Goal: Transaction & Acquisition: Purchase product/service

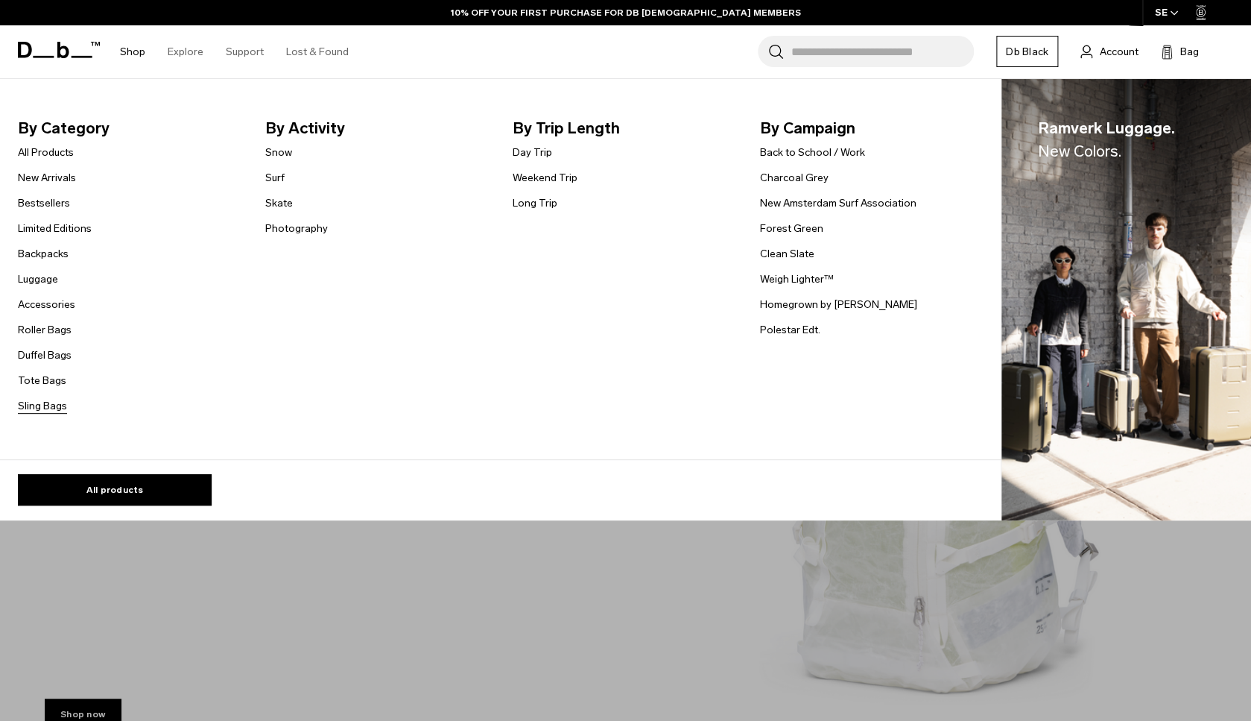
click at [41, 408] on link "Sling Bags" at bounding box center [42, 406] width 49 height 16
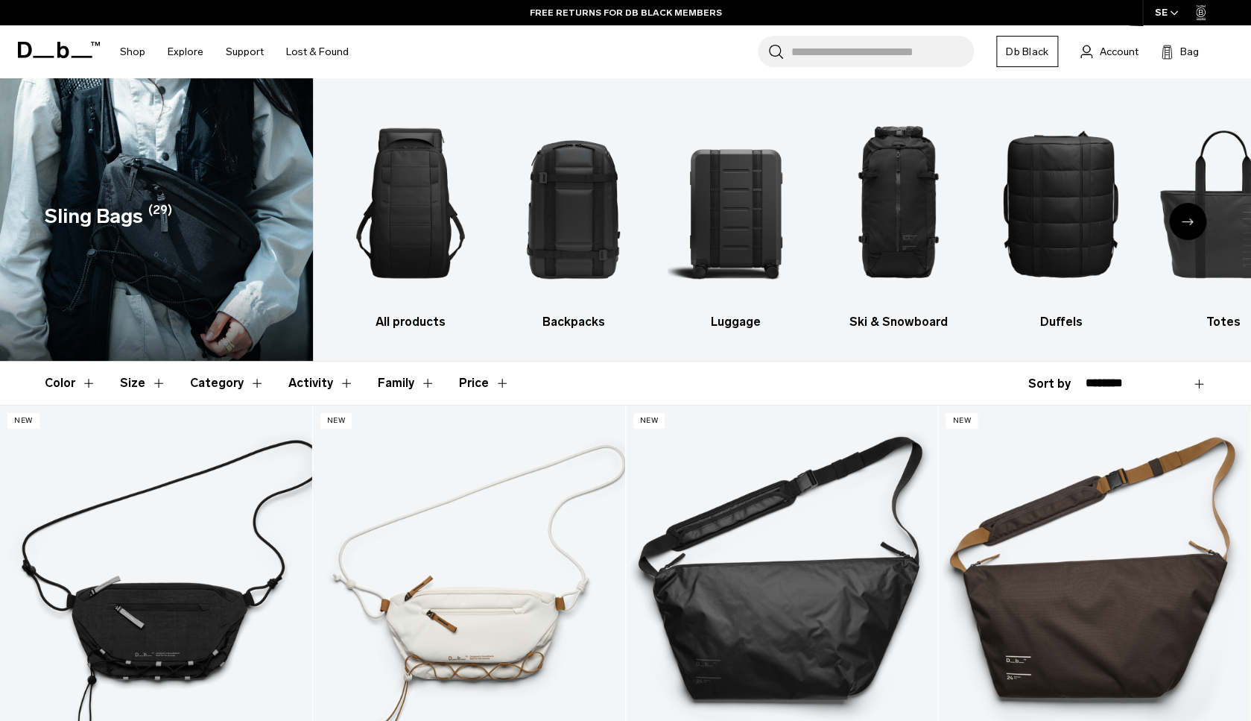
click at [910, 48] on input "Search for Bags, Luggage..." at bounding box center [882, 51] width 183 height 31
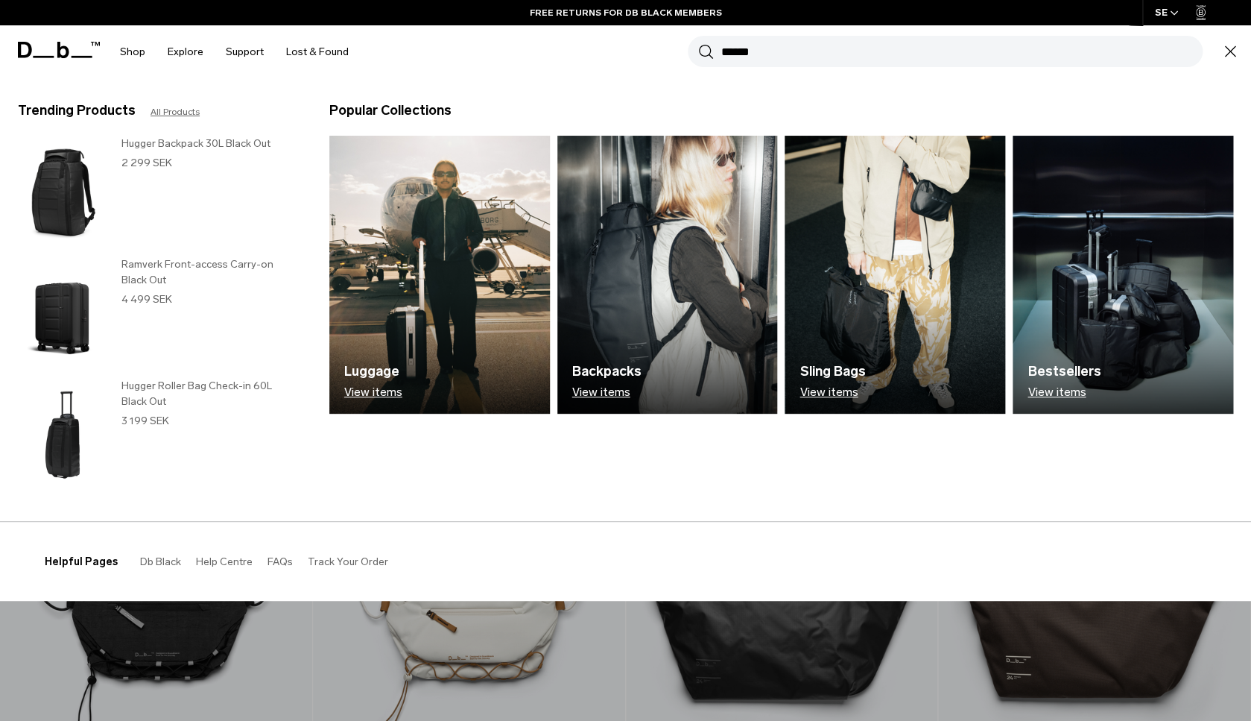
type input "******"
click at [698, 43] on button "Search" at bounding box center [706, 51] width 16 height 16
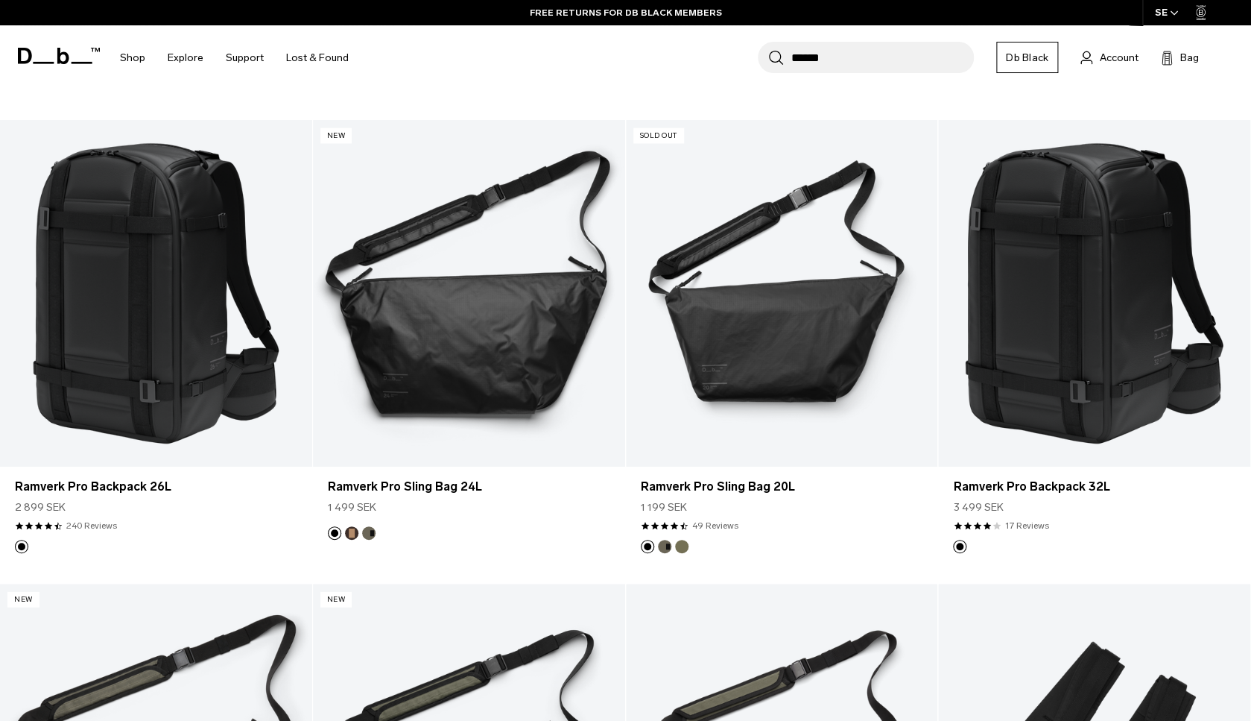
scroll to position [1115, 0]
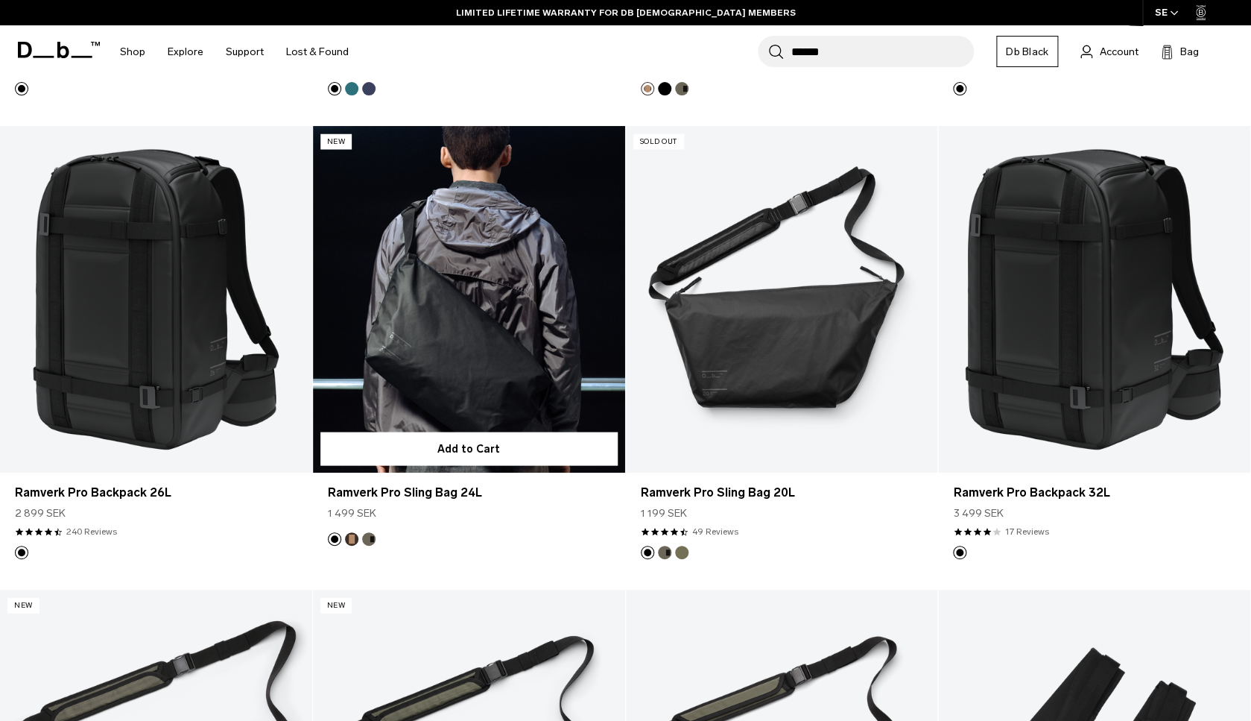
click at [472, 393] on link "Ramverk Pro Sling Bag 24L" at bounding box center [469, 299] width 312 height 346
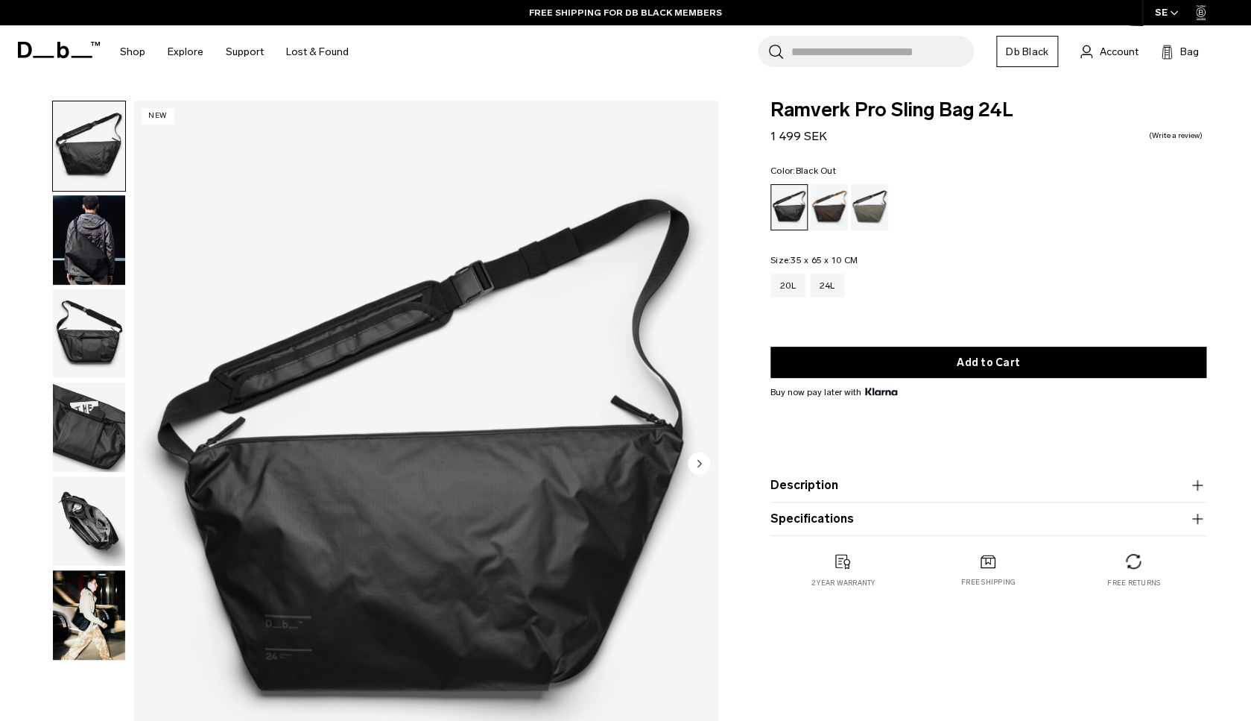
click at [98, 258] on img "button" at bounding box center [89, 239] width 72 height 89
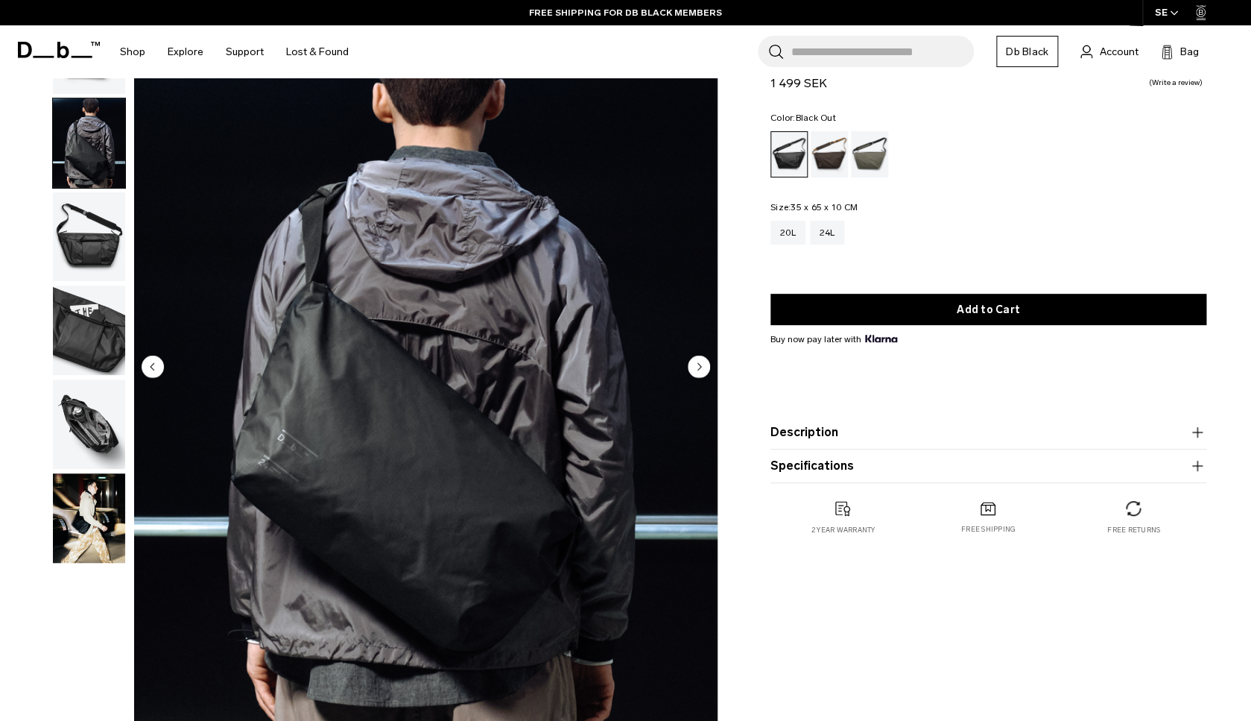
scroll to position [102, 0]
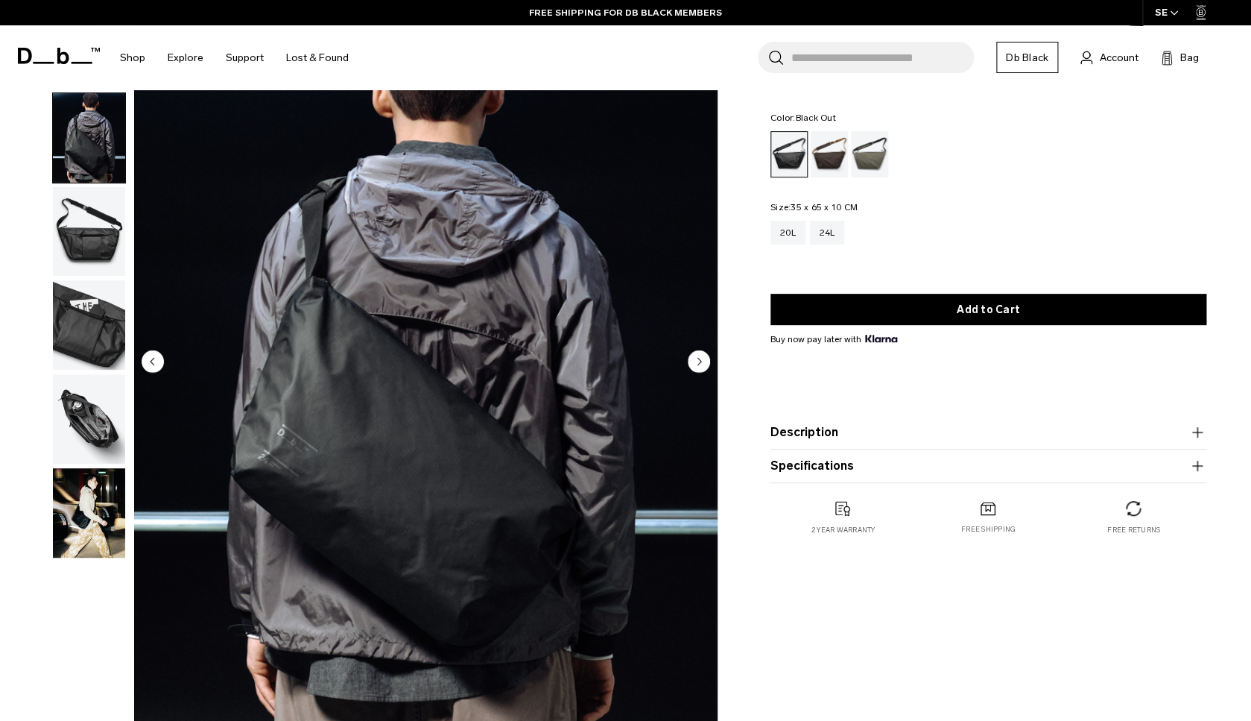
click at [86, 335] on img "button" at bounding box center [89, 324] width 72 height 89
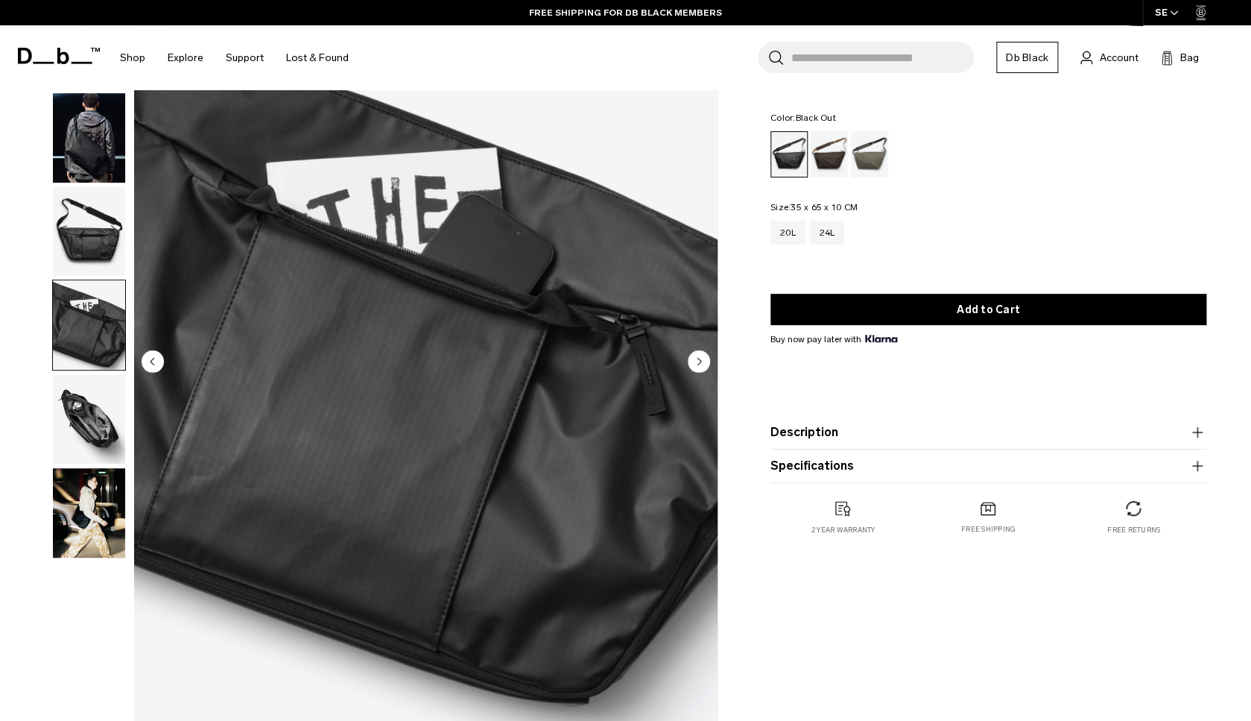
click at [71, 412] on img "button" at bounding box center [89, 418] width 72 height 89
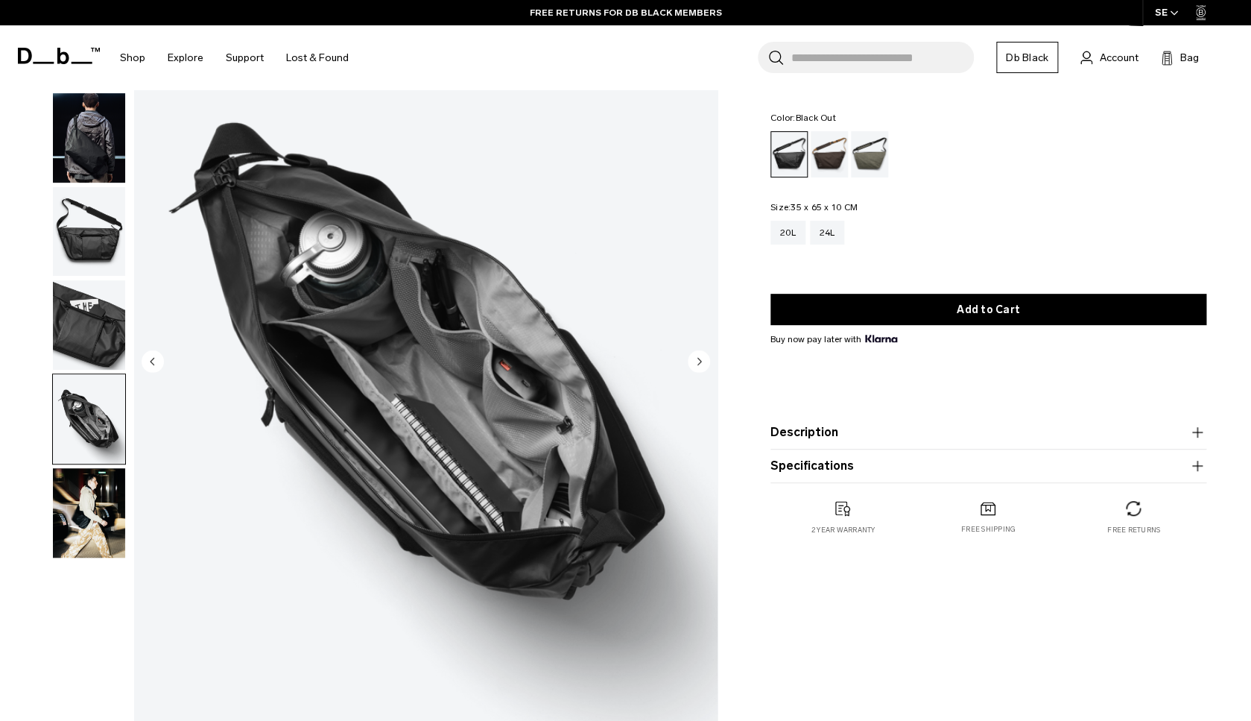
click at [85, 212] on img "button" at bounding box center [89, 231] width 72 height 89
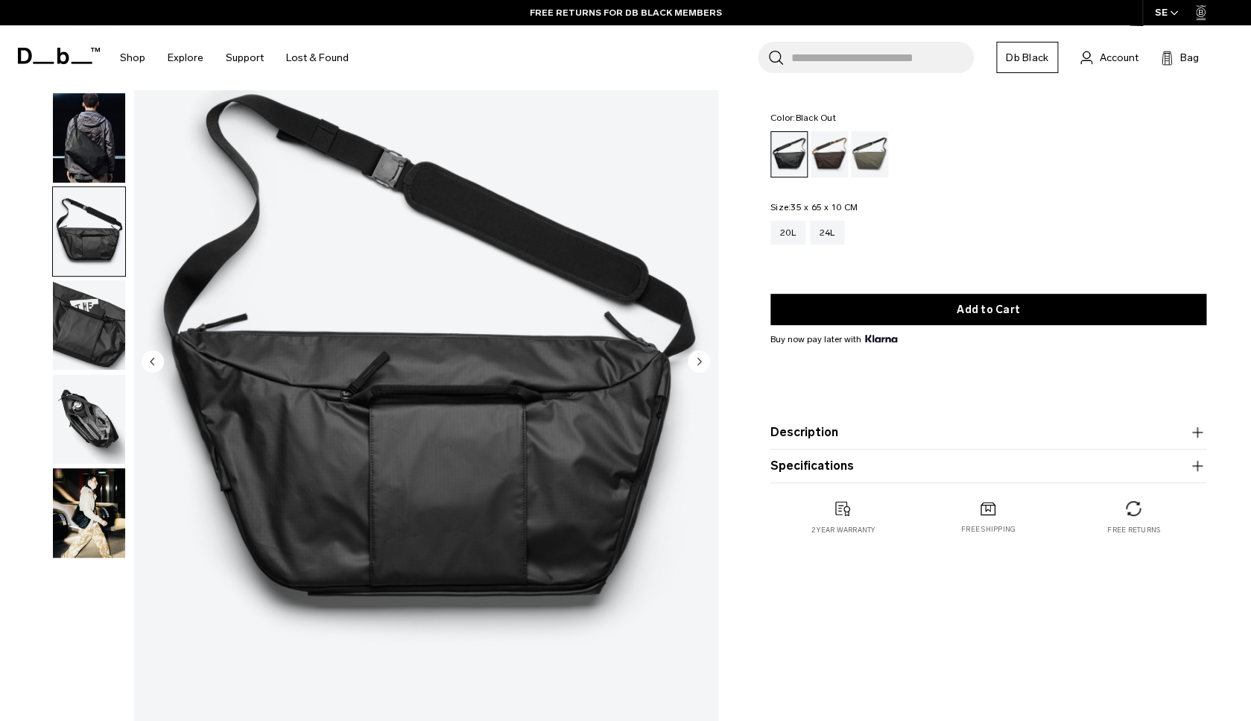
click at [100, 121] on img "button" at bounding box center [89, 137] width 72 height 89
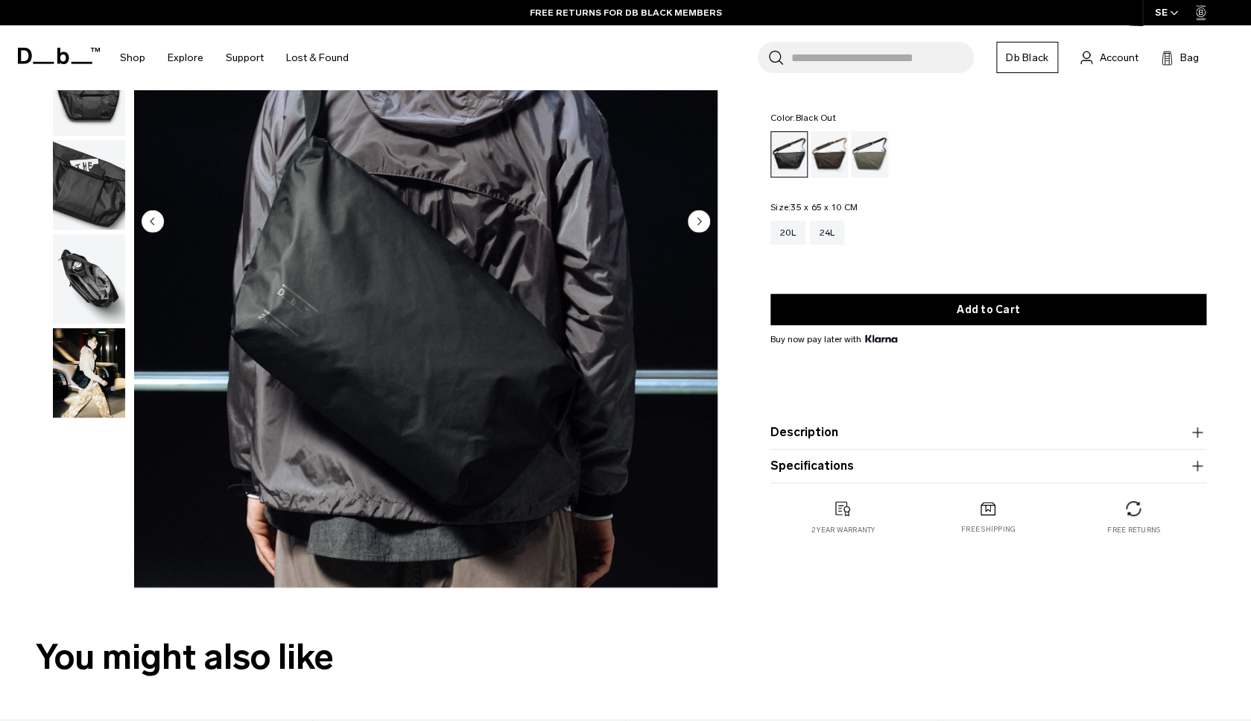
scroll to position [278, 0]
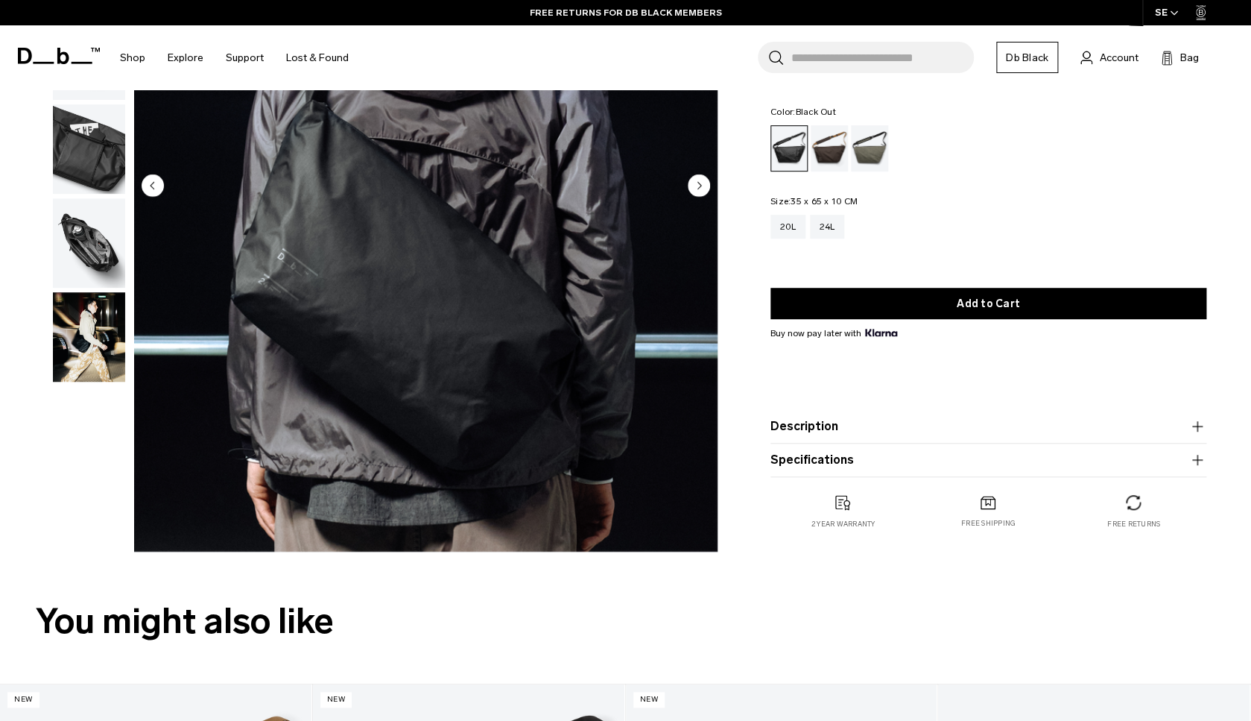
click at [83, 343] on img "button" at bounding box center [89, 336] width 72 height 89
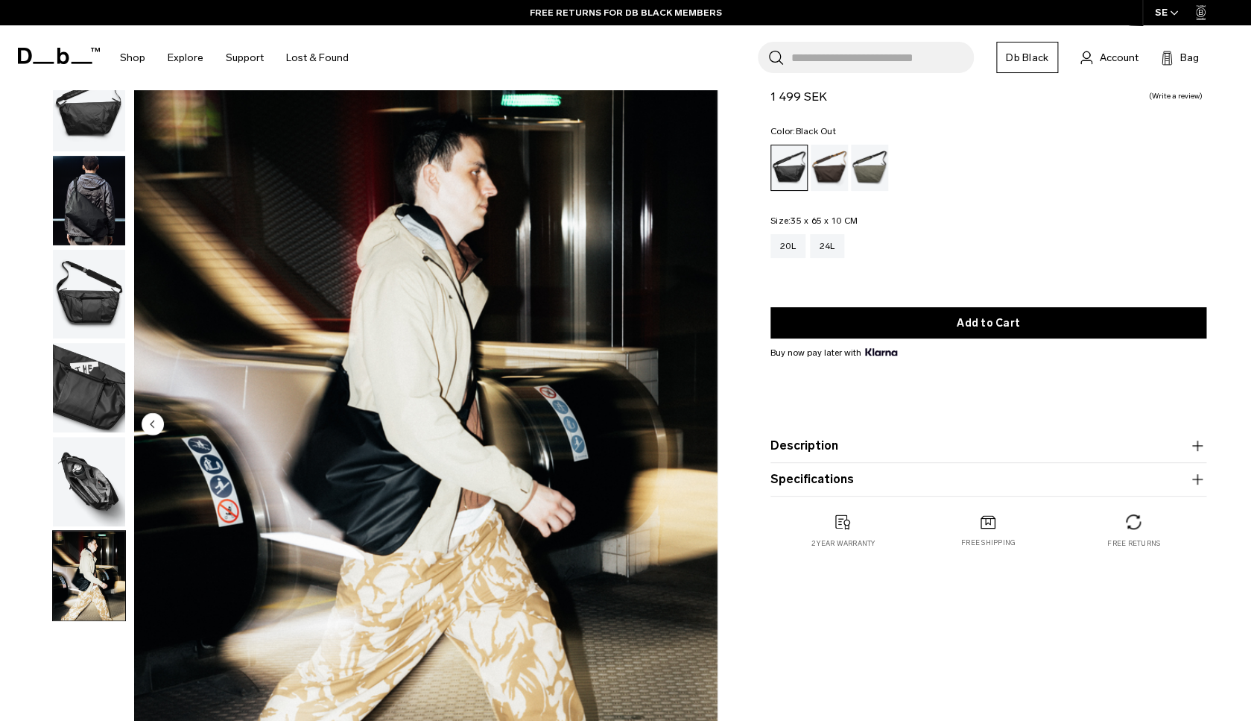
scroll to position [0, 0]
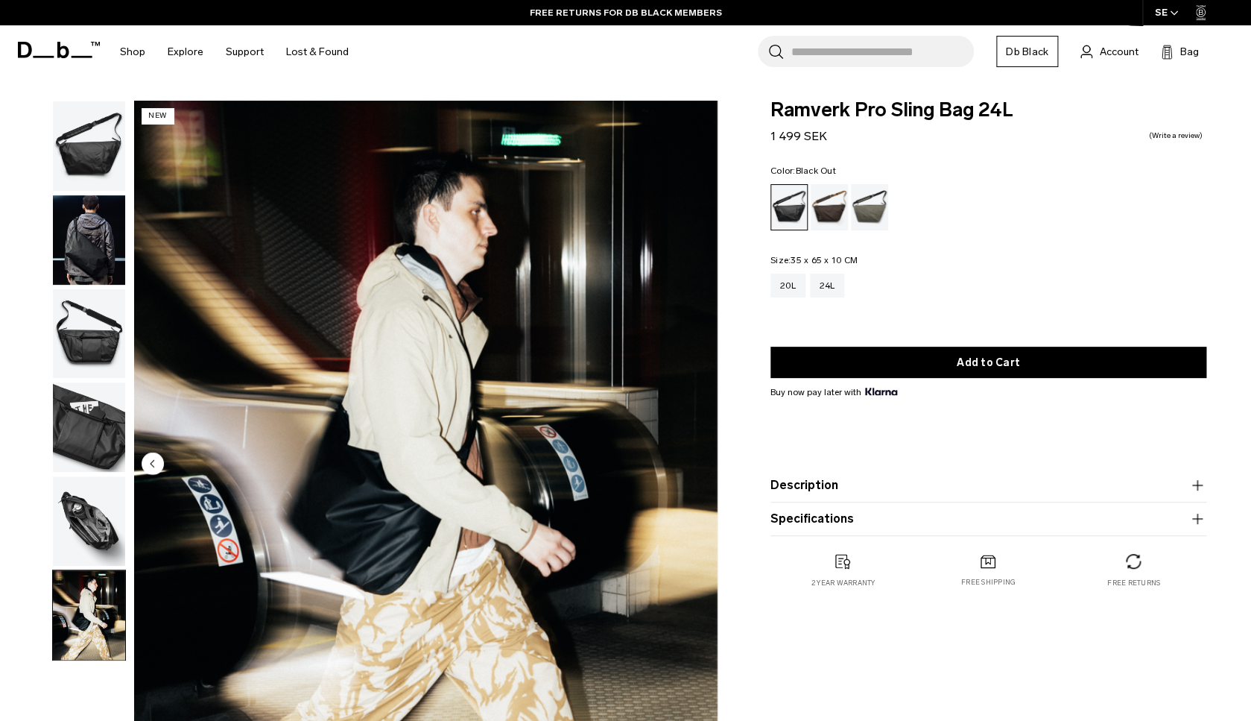
click at [89, 157] on img "button" at bounding box center [89, 145] width 72 height 89
